Goal: Information Seeking & Learning: Check status

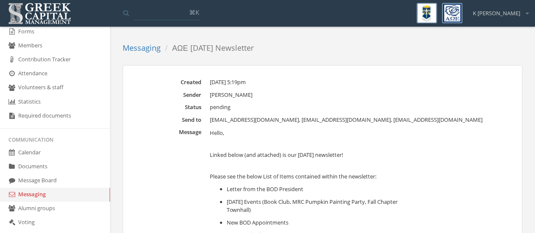
scroll to position [254, 0]
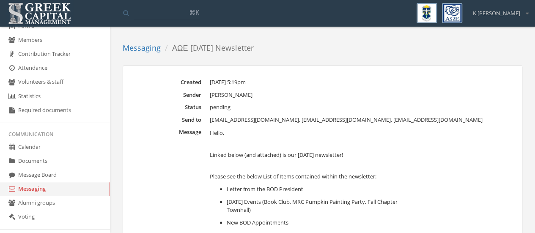
click at [41, 189] on link "Messaging" at bounding box center [55, 189] width 110 height 14
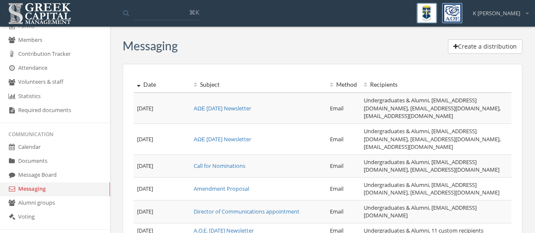
scroll to position [42, 0]
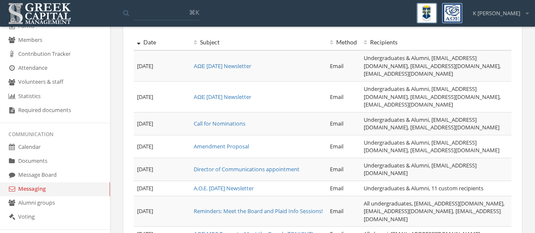
click at [254, 184] on link "A.O.E. [DATE] Newsletter" at bounding box center [224, 188] width 60 height 8
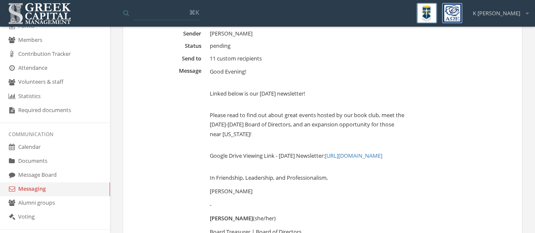
scroll to position [85, 0]
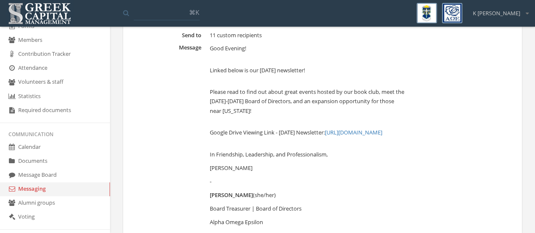
click at [217, 36] on dd "11 custom recipients" at bounding box center [360, 35] width 301 height 8
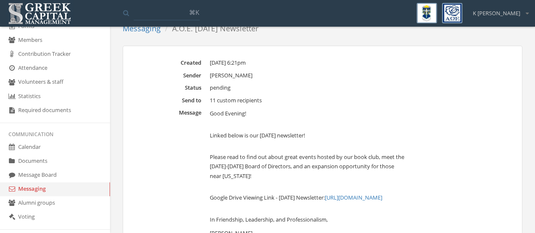
scroll to position [0, 0]
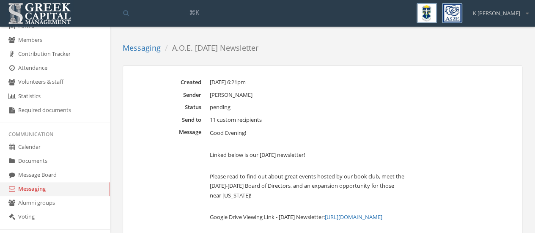
click at [211, 118] on dd "11 custom recipients" at bounding box center [360, 120] width 301 height 8
drag, startPoint x: 211, startPoint y: 118, endPoint x: 267, endPoint y: 122, distance: 55.9
click at [267, 122] on dd "11 custom recipients" at bounding box center [360, 120] width 301 height 8
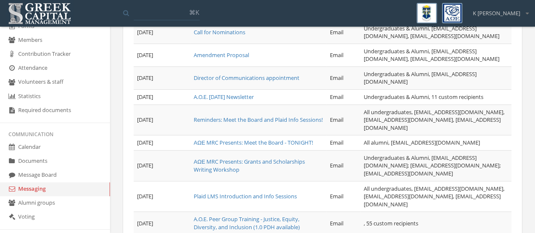
scroll to position [169, 0]
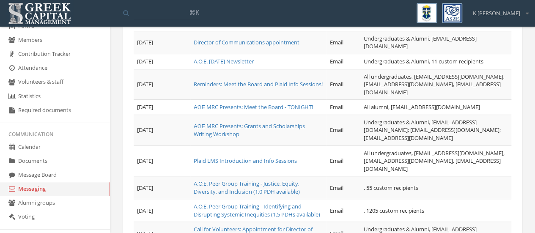
click at [365, 185] on td ", 55 custom recipients" at bounding box center [435, 187] width 151 height 23
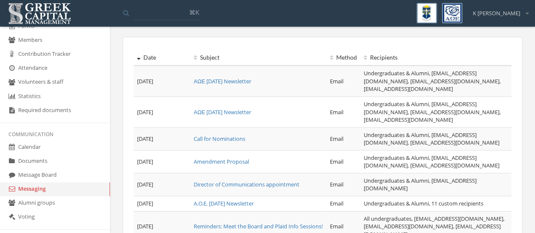
scroll to position [0, 0]
